Goal: Information Seeking & Learning: Learn about a topic

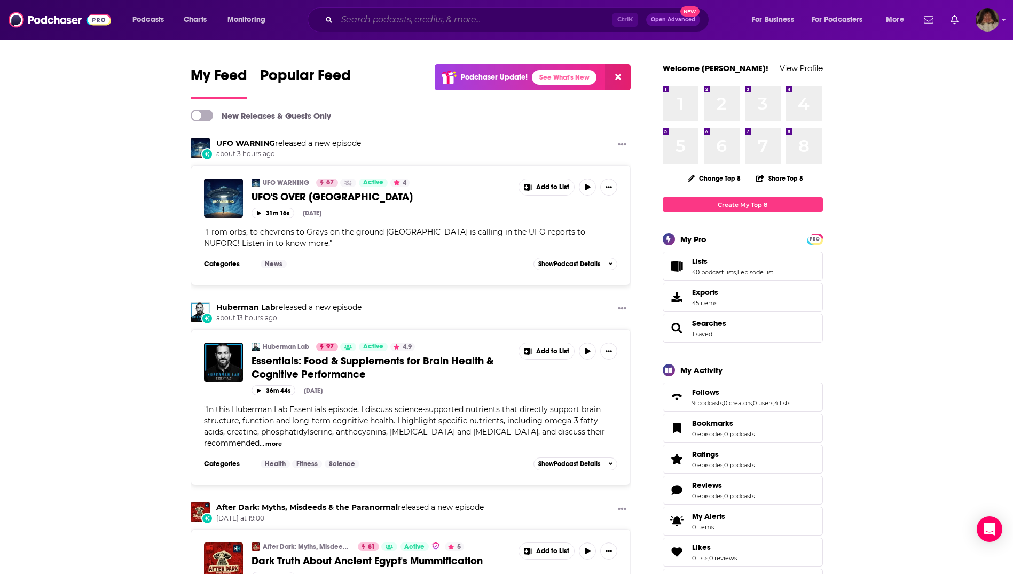
click at [454, 19] on input "Search podcasts, credits, & more..." at bounding box center [475, 19] width 276 height 17
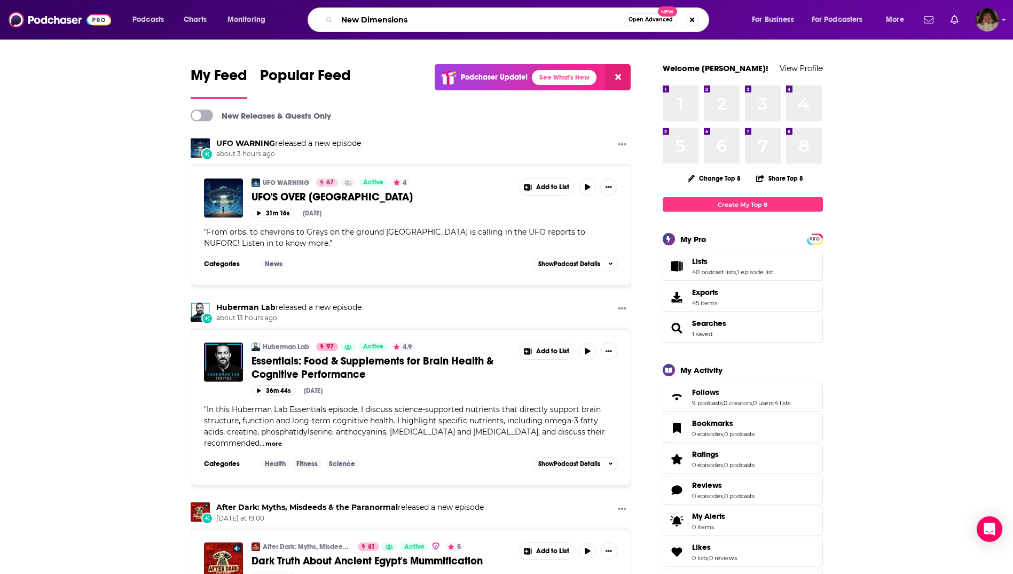
type input "New Dimensions"
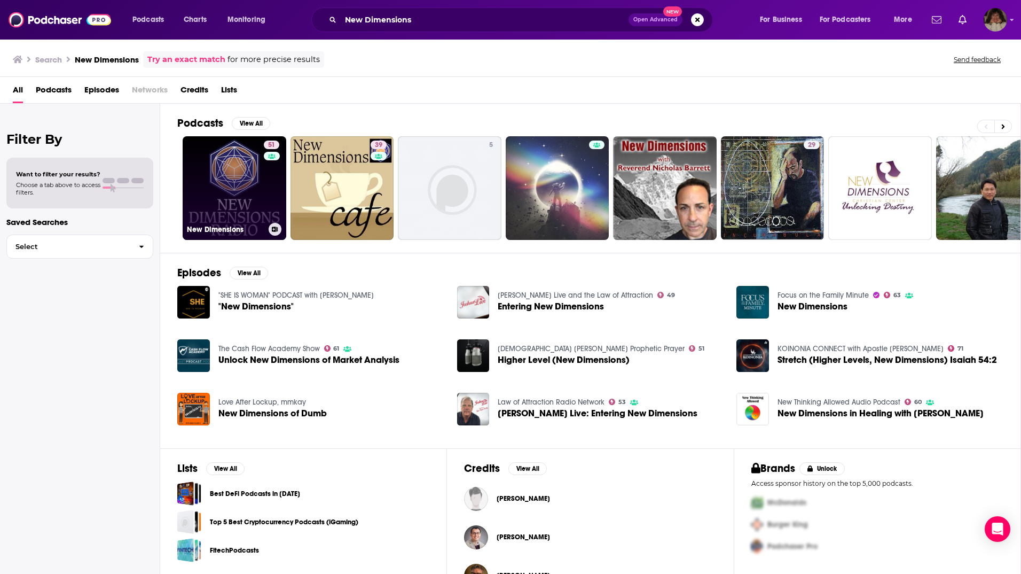
click at [257, 182] on link "51 New Dimensions" at bounding box center [235, 188] width 104 height 104
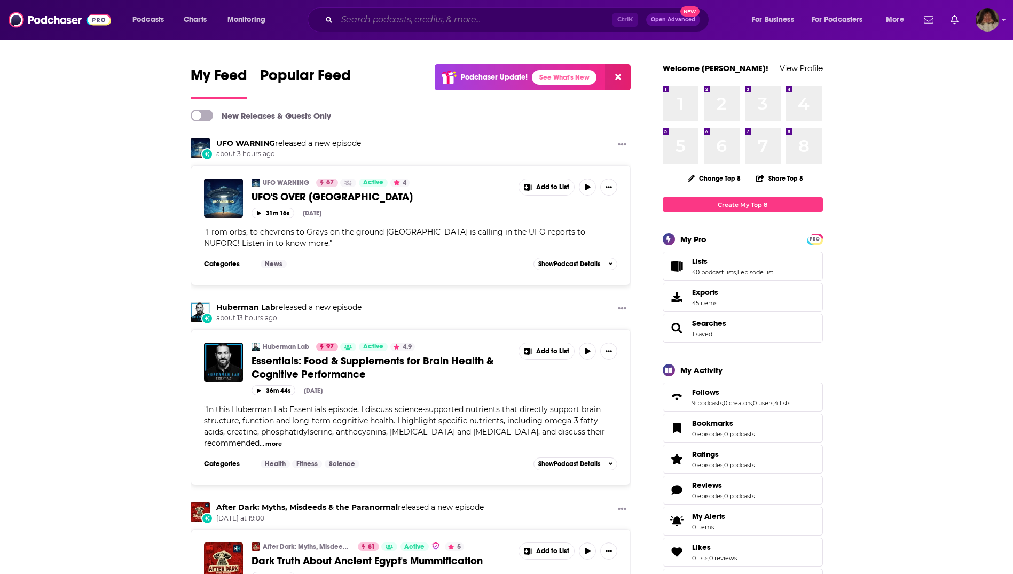
click at [395, 18] on input "Search podcasts, credits, & more..." at bounding box center [475, 19] width 276 height 17
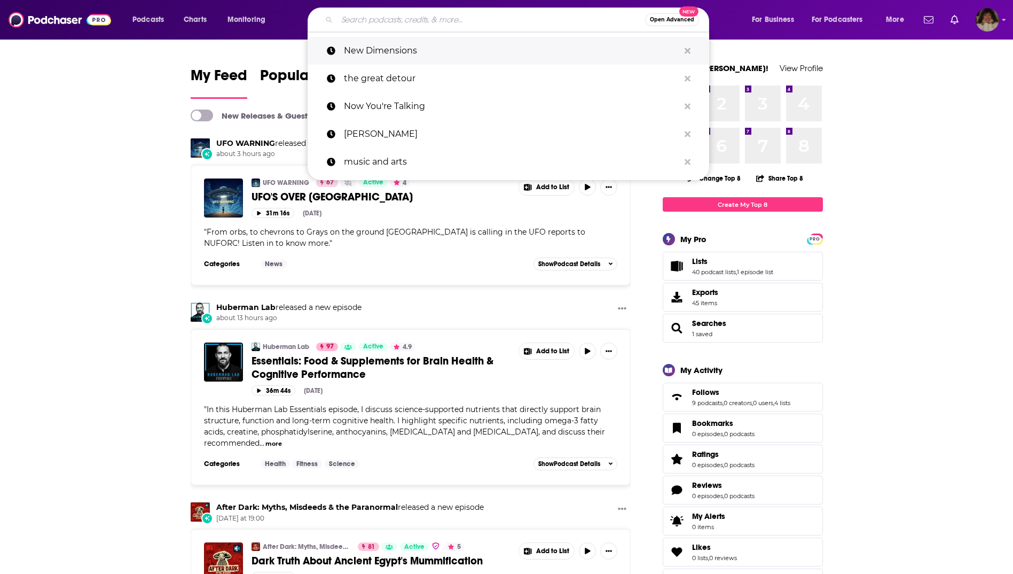
click at [397, 48] on p "New Dimensions" at bounding box center [512, 51] width 336 height 28
type input "New Dimensions"
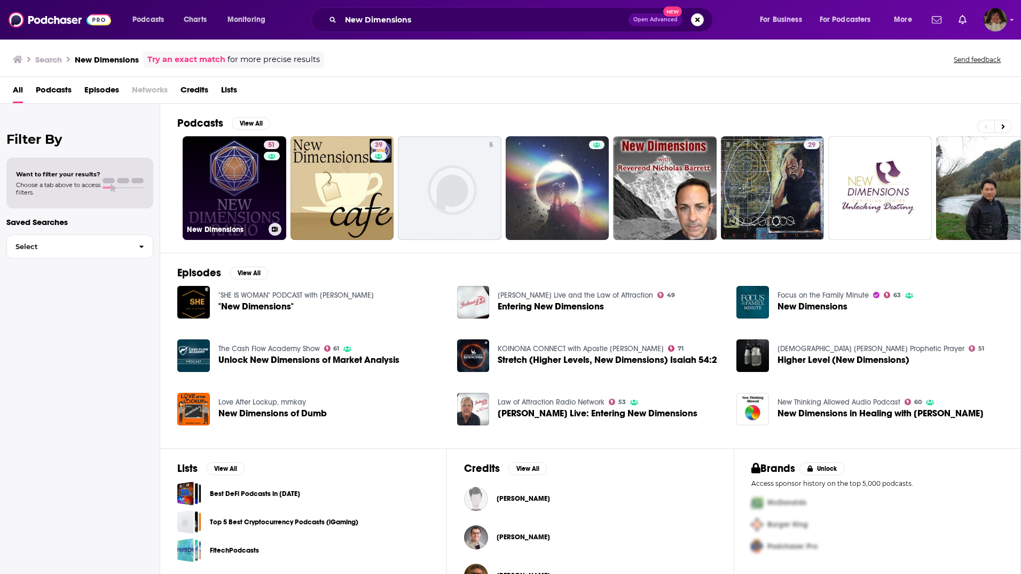
click at [220, 170] on link "51 New Dimensions" at bounding box center [235, 188] width 104 height 104
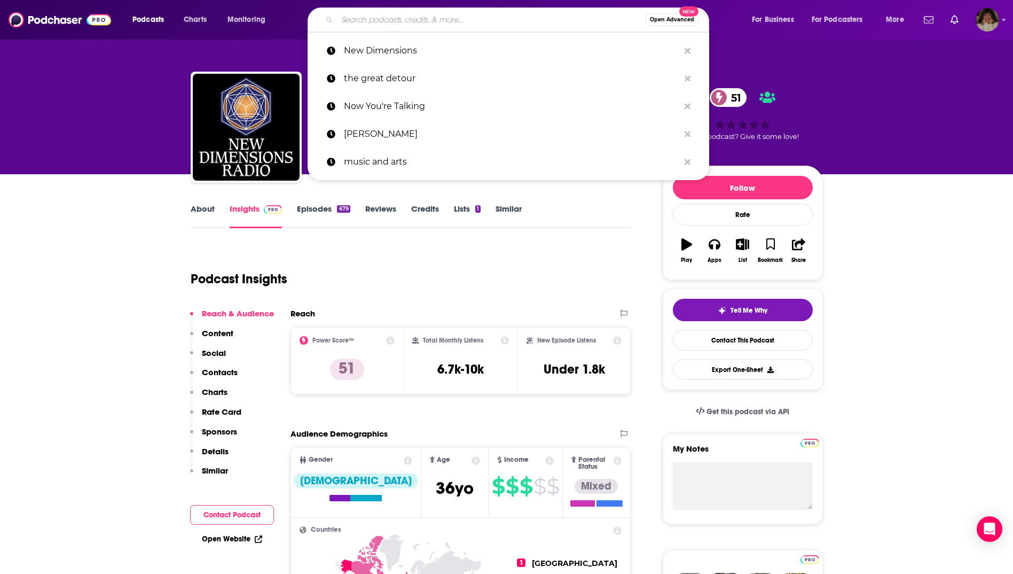
click at [450, 24] on input "Search podcasts, credits, & more..." at bounding box center [491, 19] width 308 height 17
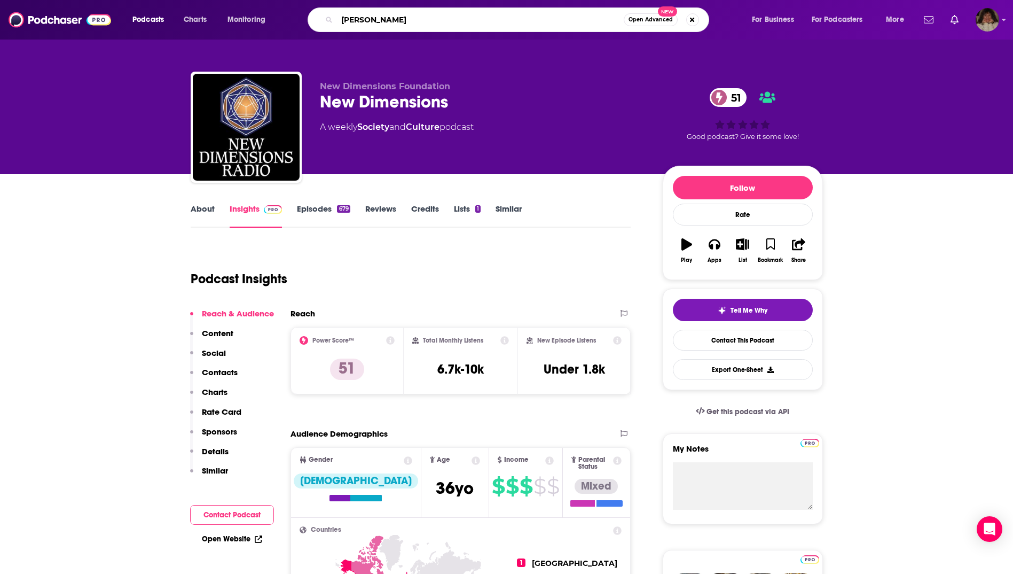
type input "[PERSON_NAME]"
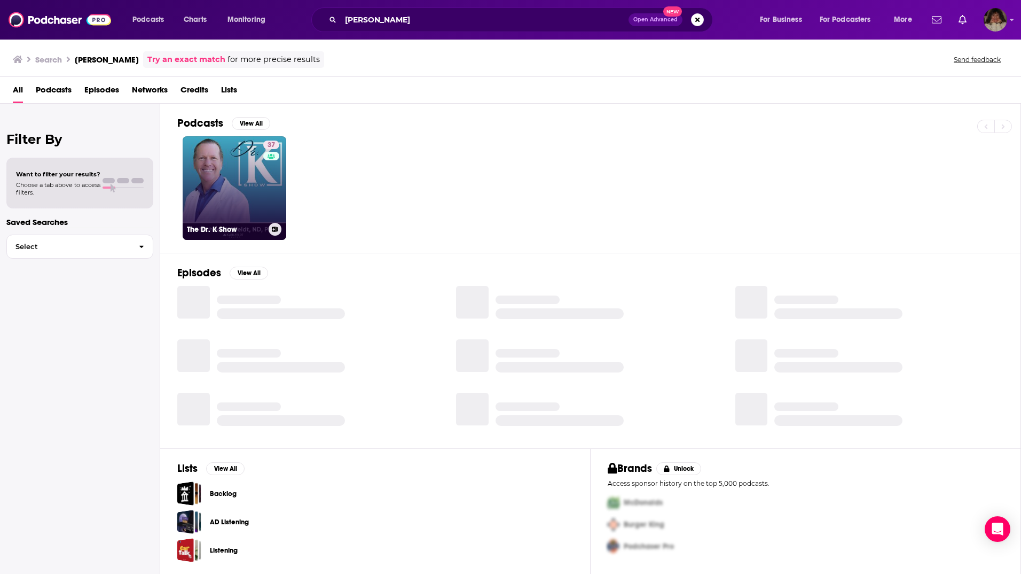
click at [256, 200] on link "37 The Dr. K Show" at bounding box center [235, 188] width 104 height 104
